Goal: Task Accomplishment & Management: Use online tool/utility

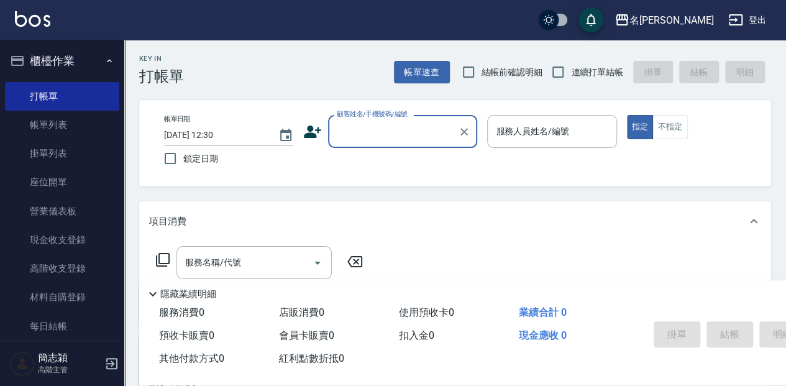
click at [382, 133] on input "顧客姓名/手機號碼/編號" at bounding box center [393, 132] width 119 height 22
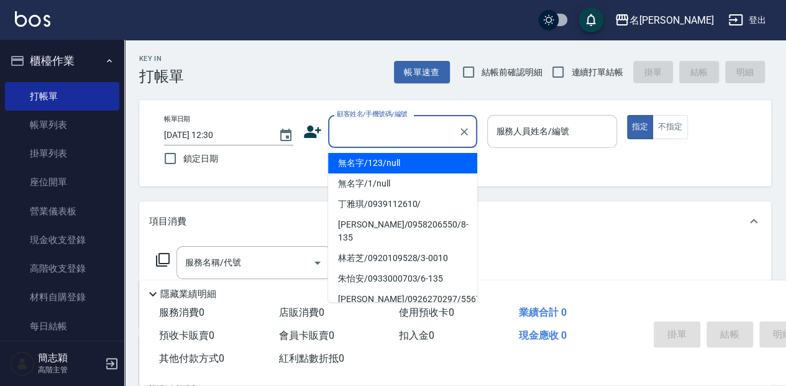
drag, startPoint x: 424, startPoint y: 169, endPoint x: 524, endPoint y: 142, distance: 103.5
click at [424, 168] on li "無名字/123/null" at bounding box center [402, 163] width 149 height 21
type input "無名字/123/null"
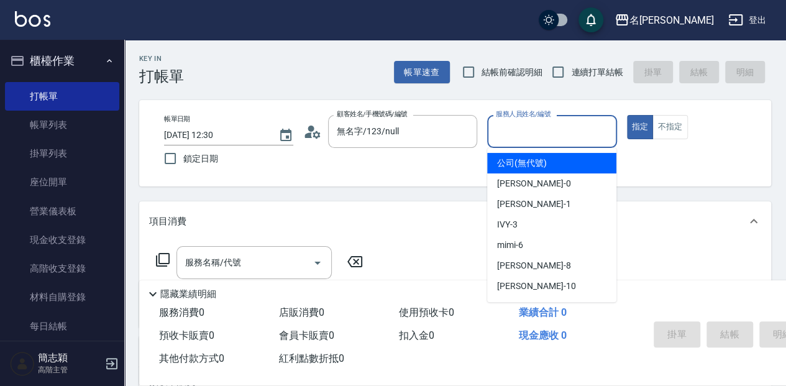
click at [525, 141] on input "服務人員姓名/編號" at bounding box center [552, 132] width 118 height 22
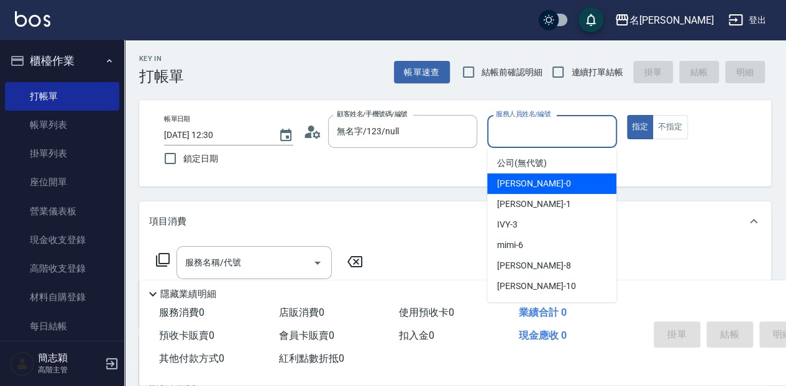
click at [692, 18] on div "名[PERSON_NAME]" at bounding box center [671, 20] width 84 height 16
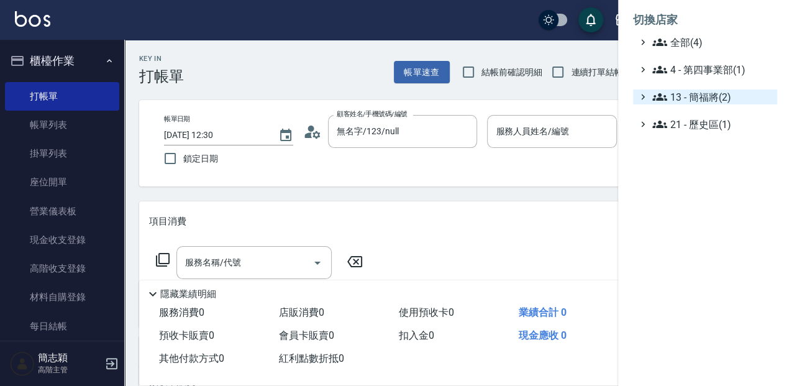
click at [695, 96] on span "13 - 簡福將(2)" at bounding box center [712, 96] width 120 height 15
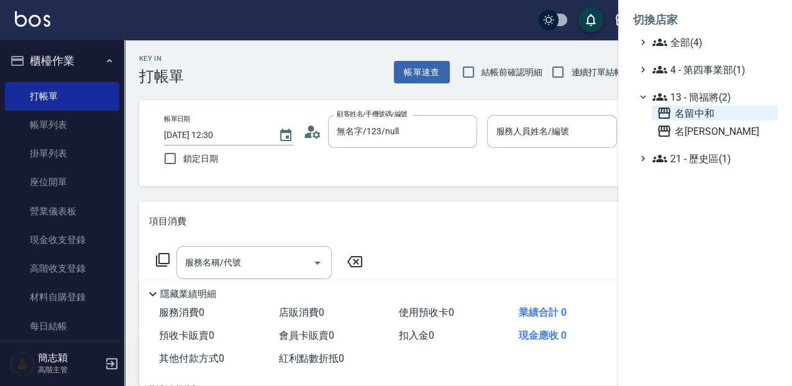
click at [700, 116] on span "名留中和" at bounding box center [715, 113] width 116 height 15
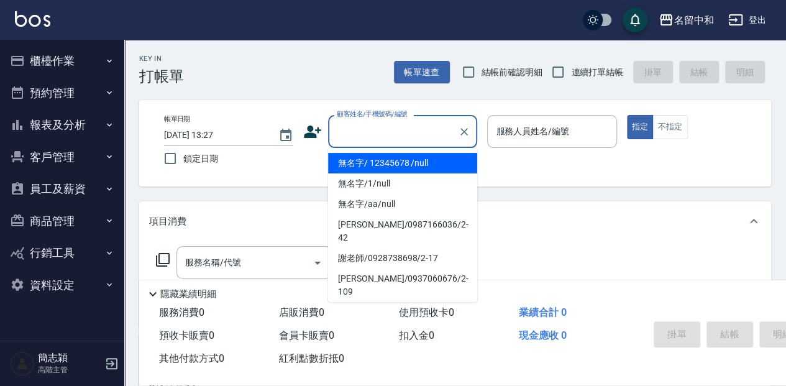
click at [370, 126] on input "顧客姓名/手機號碼/編號" at bounding box center [393, 132] width 119 height 22
click at [375, 158] on li "無名字/ 12345678 /null" at bounding box center [402, 163] width 149 height 21
type input "無名字/ 12345678 /null"
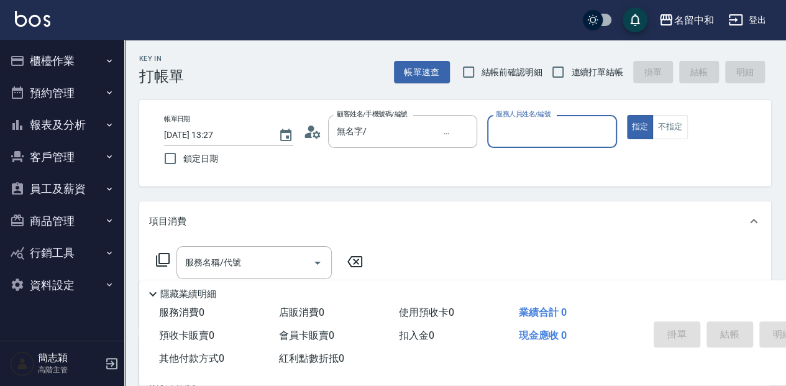
click at [517, 140] on input "服務人員姓名/編號" at bounding box center [552, 132] width 118 height 22
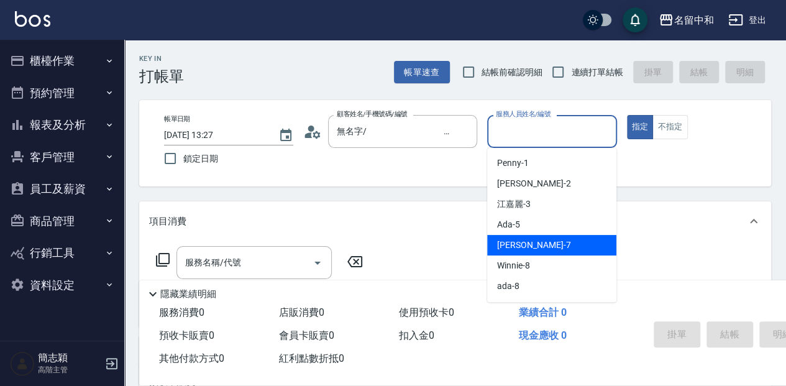
click at [522, 244] on span "Jessica -7" at bounding box center [533, 245] width 73 height 13
type input "Jessica-7"
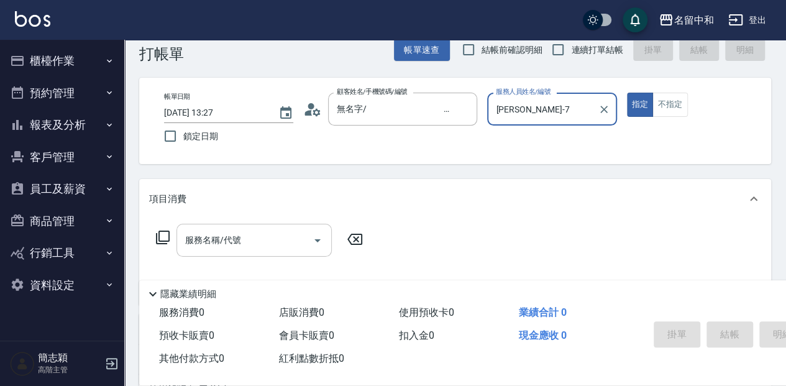
scroll to position [41, 0]
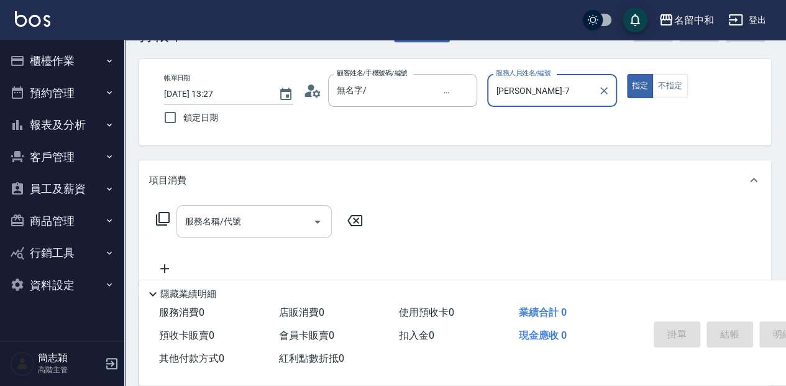
drag, startPoint x: 244, startPoint y: 227, endPoint x: 299, endPoint y: 227, distance: 55.3
click at [270, 227] on input "服務名稱/代號" at bounding box center [245, 222] width 126 height 22
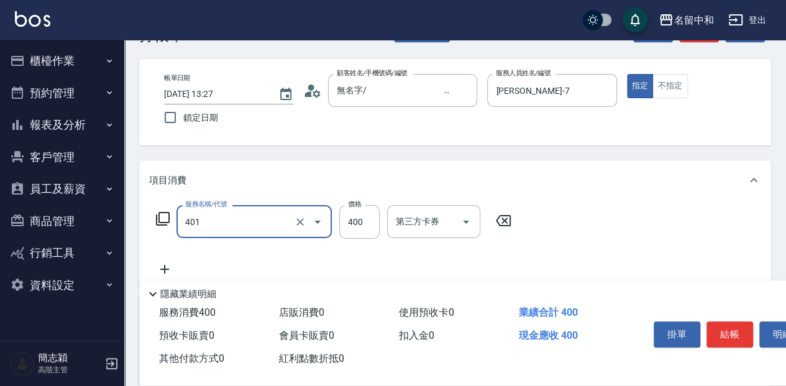
type input "剪髮(400)(401)"
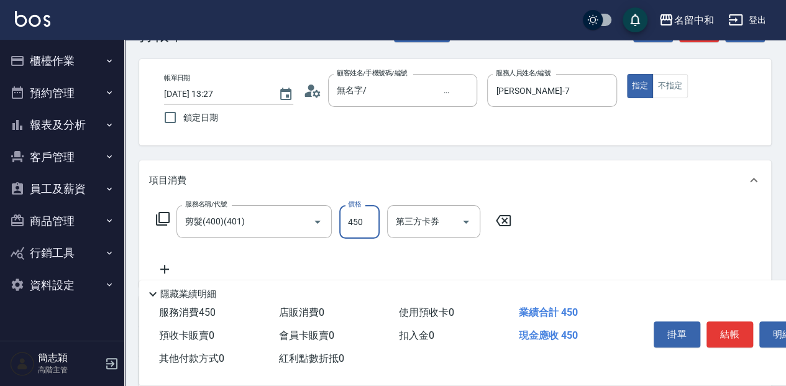
type input "450"
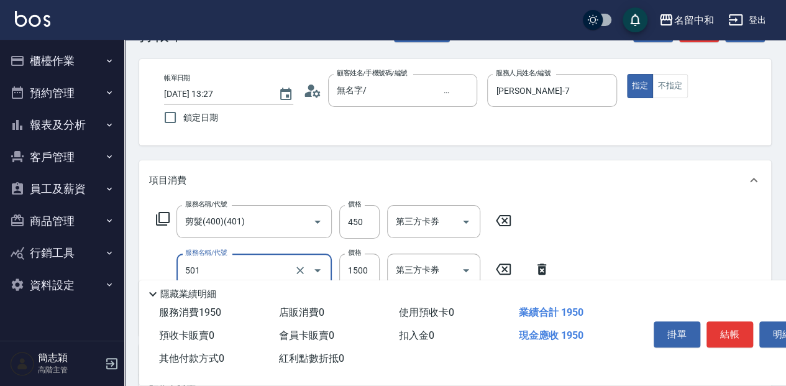
type input "染髮(1500](501)"
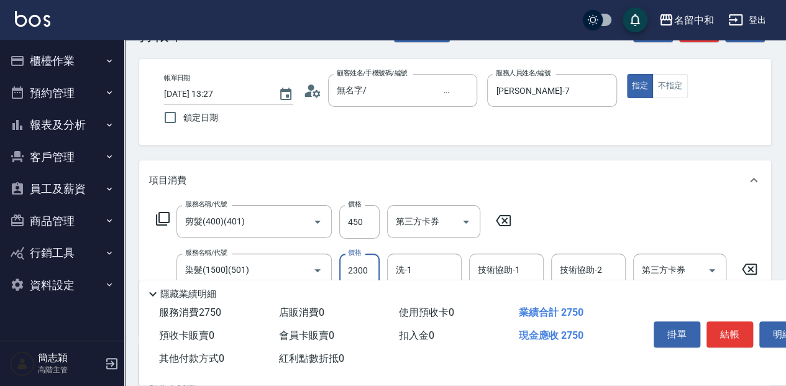
type input "2300"
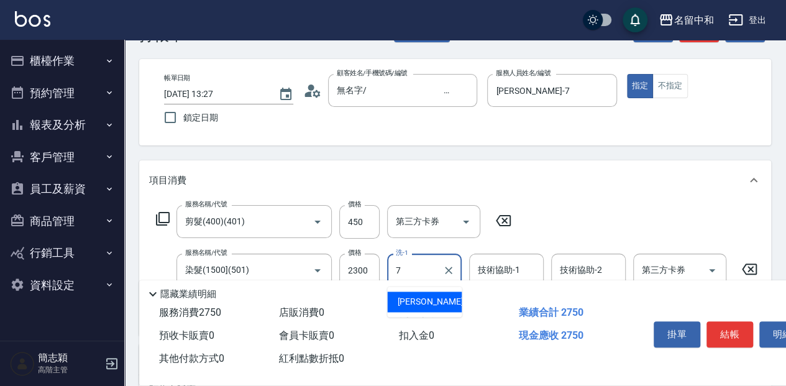
type input "Jessica-7"
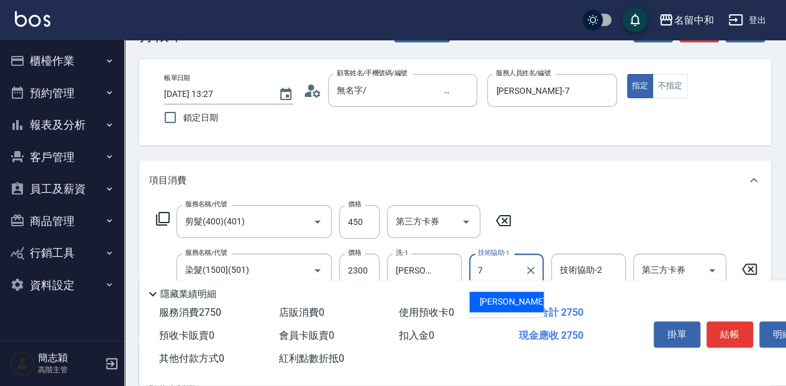
type input "Jessica-7"
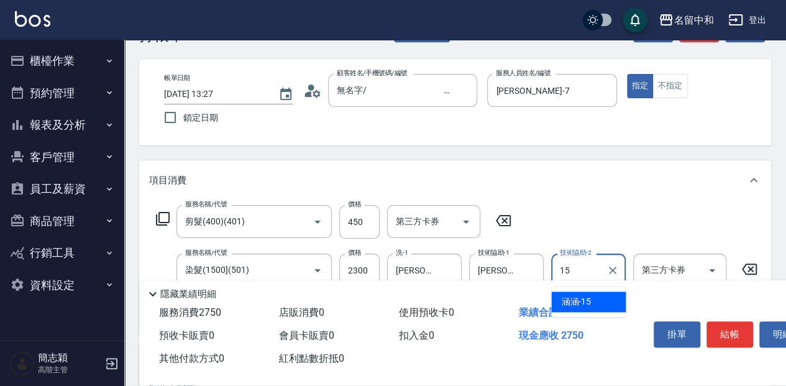
type input "涵涵-15"
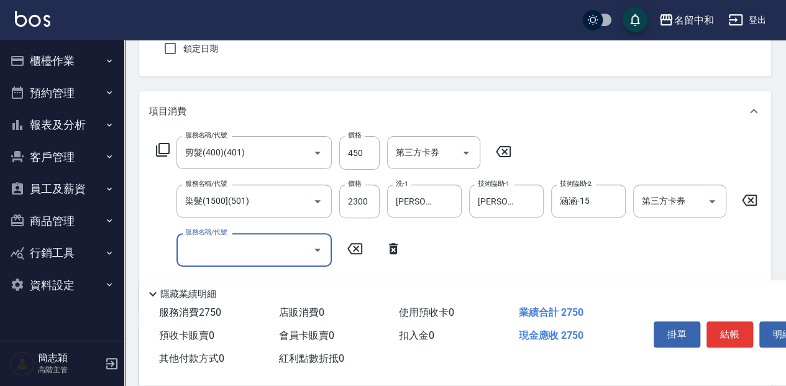
scroll to position [124, 0]
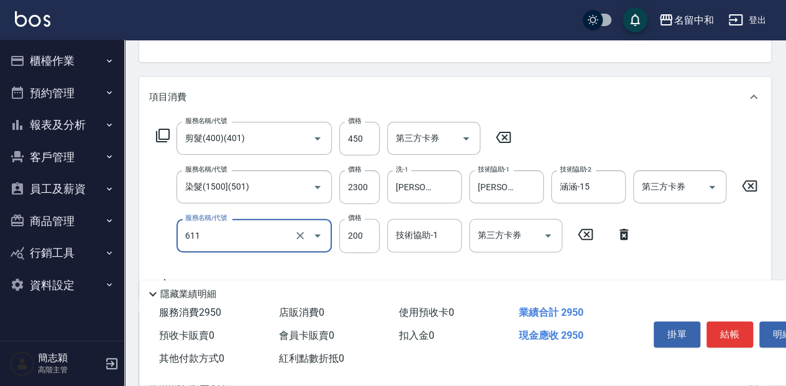
type input "染.頭皮隔離(611)"
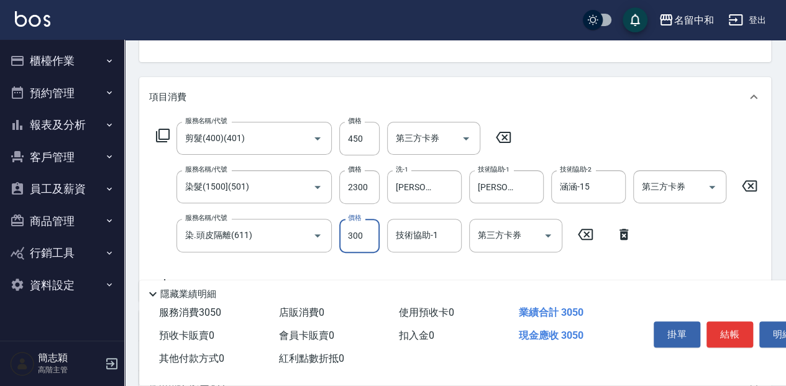
type input "300"
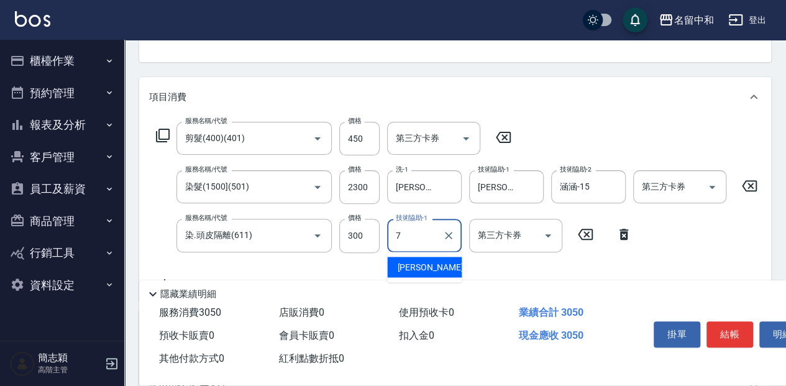
type input "Jessica-7"
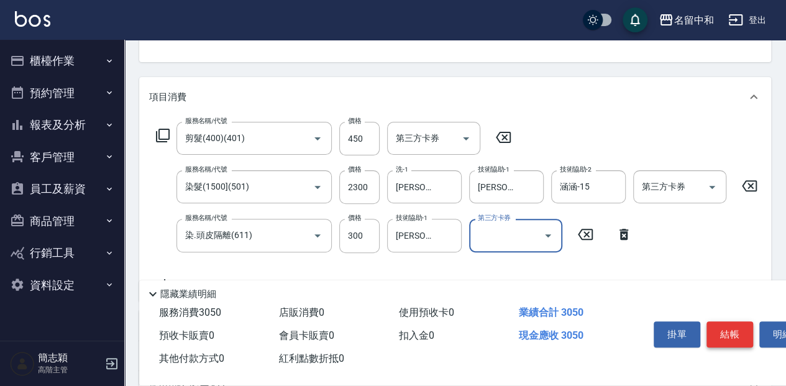
click at [730, 327] on button "結帳" at bounding box center [729, 334] width 47 height 26
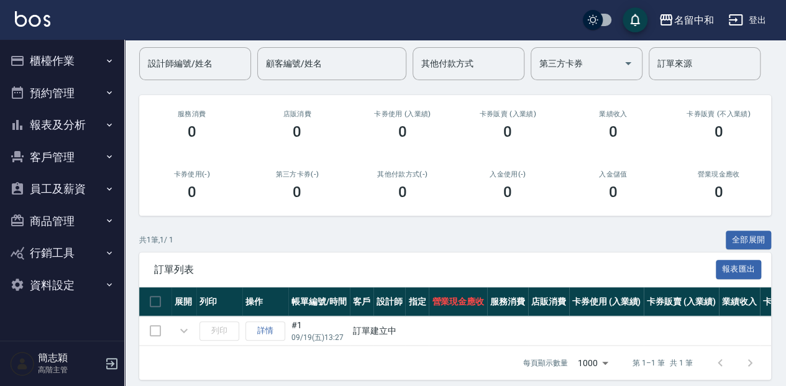
scroll to position [111, 0]
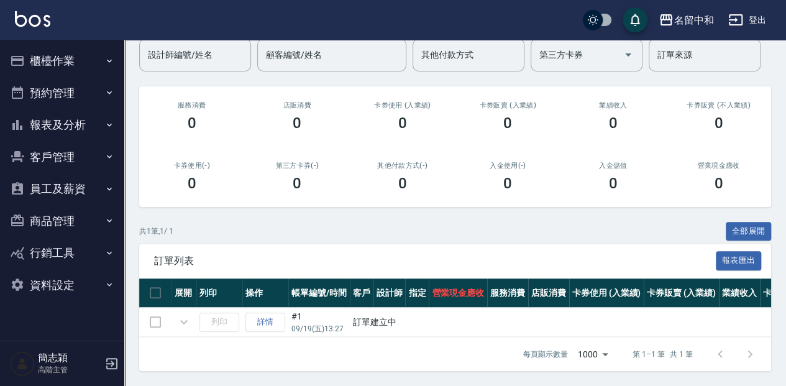
click at [73, 56] on button "櫃檯作業" at bounding box center [62, 61] width 114 height 32
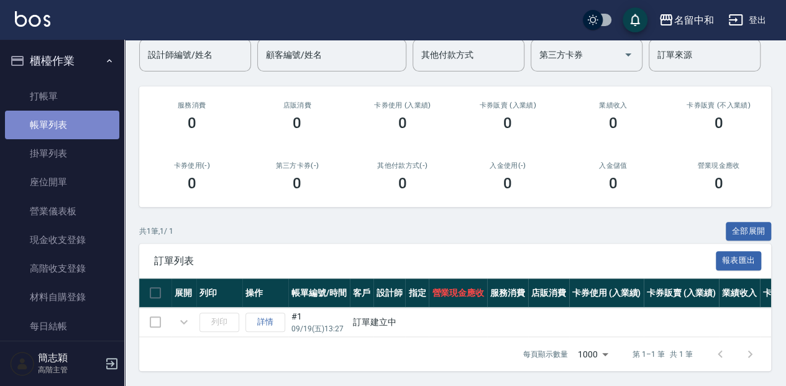
click at [68, 121] on link "帳單列表" at bounding box center [62, 125] width 114 height 29
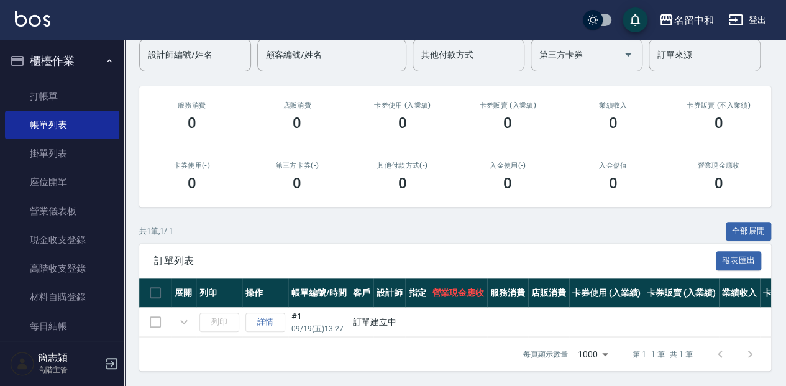
scroll to position [70, 0]
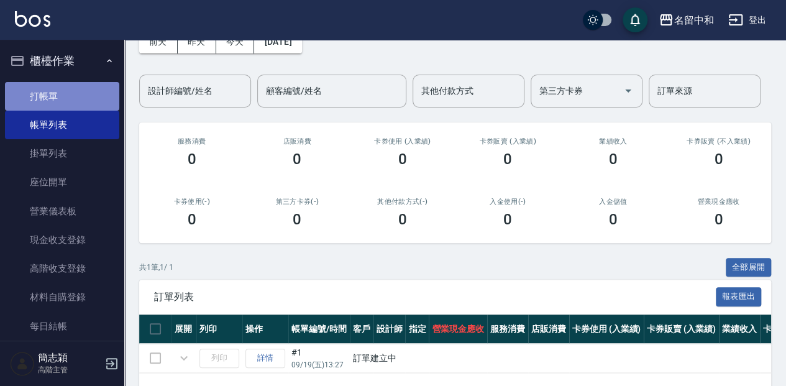
click at [63, 96] on link "打帳單" at bounding box center [62, 96] width 114 height 29
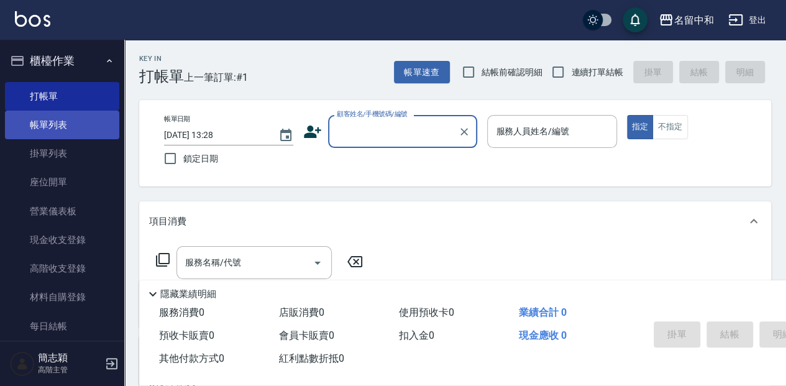
click at [70, 129] on link "帳單列表" at bounding box center [62, 125] width 114 height 29
